Goal: Transaction & Acquisition: Register for event/course

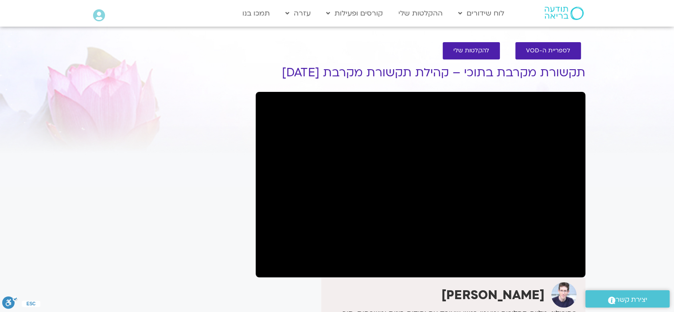
drag, startPoint x: 0, startPoint y: 76, endPoint x: 208, endPoint y: 166, distance: 226.2
click at [208, 166] on div "It seems we can't find what you're looking for. It seems we can't find what you…" at bounding box center [168, 275] width 167 height 448
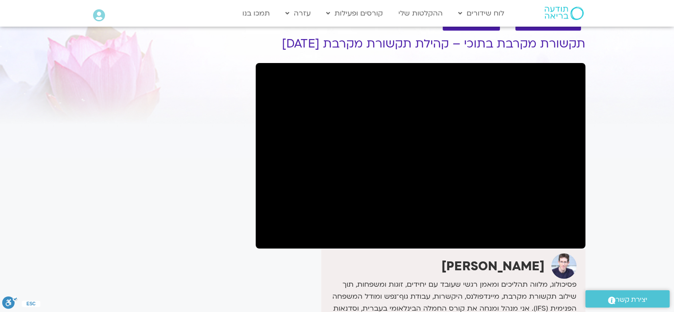
scroll to position [44, 0]
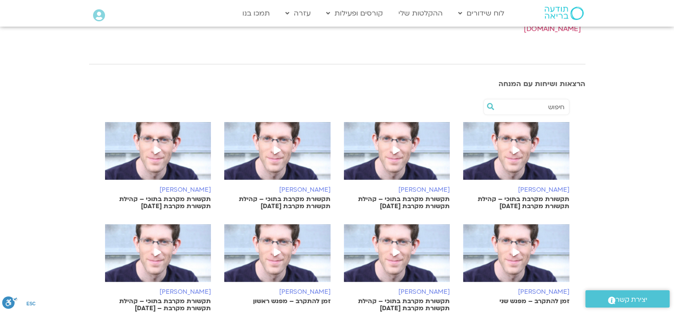
click at [564, 13] on img at bounding box center [564, 13] width 39 height 13
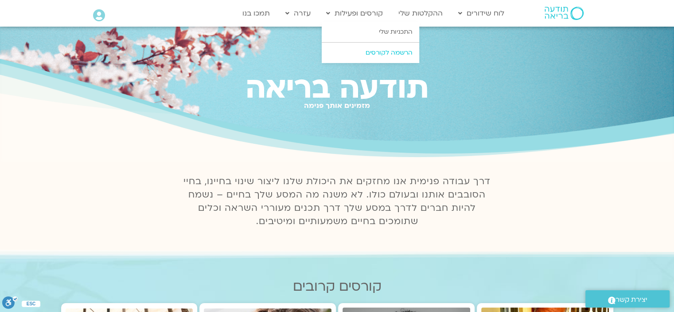
click at [392, 50] on link "הרשמה לקורסים" at bounding box center [371, 53] width 98 height 20
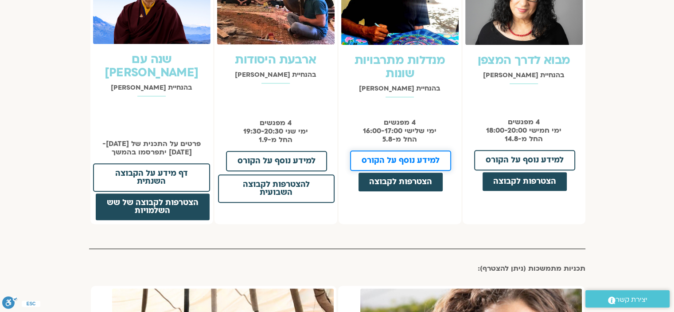
scroll to position [710, 0]
